Goal: Task Accomplishment & Management: Use online tool/utility

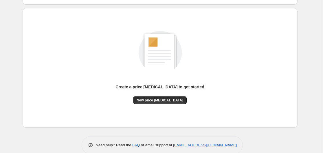
scroll to position [64, 0]
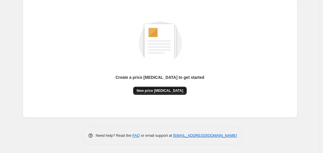
click at [166, 92] on span "New price [MEDICAL_DATA]" at bounding box center [160, 90] width 47 height 5
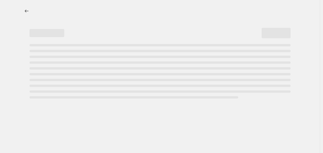
select select "percentage"
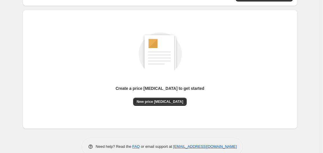
scroll to position [64, 0]
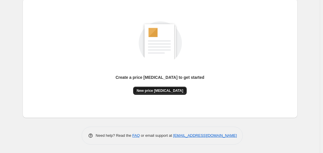
click at [166, 91] on span "New price [MEDICAL_DATA]" at bounding box center [160, 90] width 47 height 5
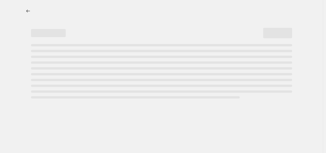
select select "percentage"
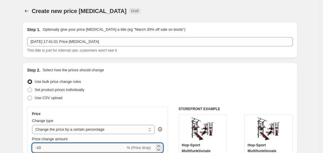
click at [65, 149] on input "-10" at bounding box center [78, 147] width 93 height 9
type input "-1"
type input "-35"
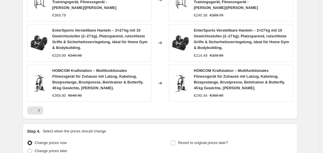
scroll to position [493, 0]
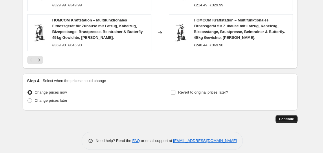
click at [293, 117] on span "Continue" at bounding box center [286, 119] width 15 height 5
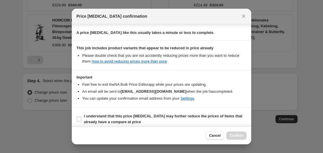
scroll to position [91, 0]
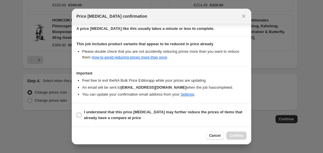
click at [101, 112] on b "I understand that this price [MEDICAL_DATA] may further reduce the prices of it…" at bounding box center [163, 115] width 158 height 10
click at [81, 113] on input "I understand that this price [MEDICAL_DATA] may further reduce the prices of it…" at bounding box center [79, 115] width 5 height 5
checkbox input "true"
click at [237, 136] on span "Confirm" at bounding box center [236, 135] width 13 height 5
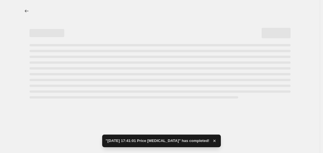
select select "percentage"
